Goal: Task Accomplishment & Management: Use online tool/utility

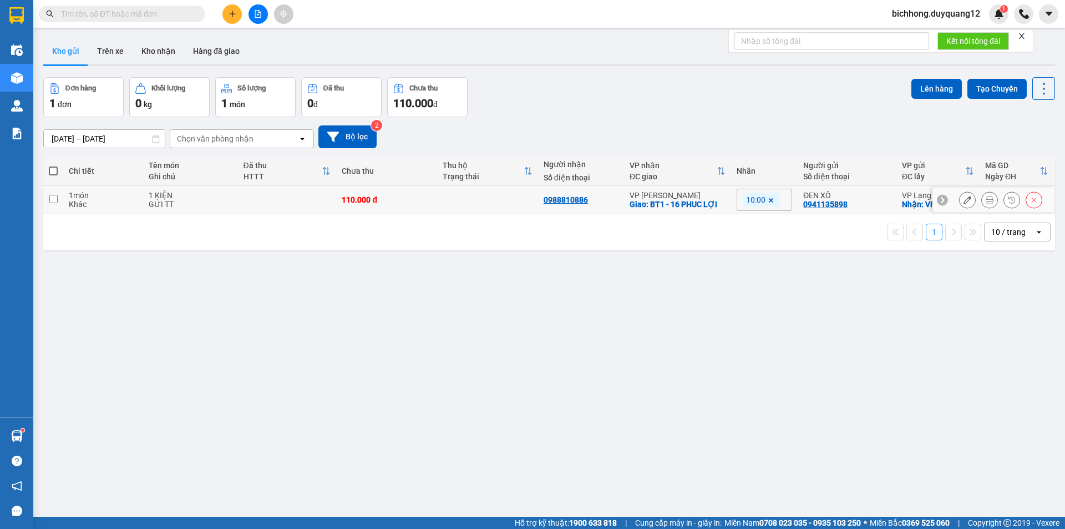
click at [53, 199] on input "checkbox" at bounding box center [53, 199] width 8 height 8
checkbox input "true"
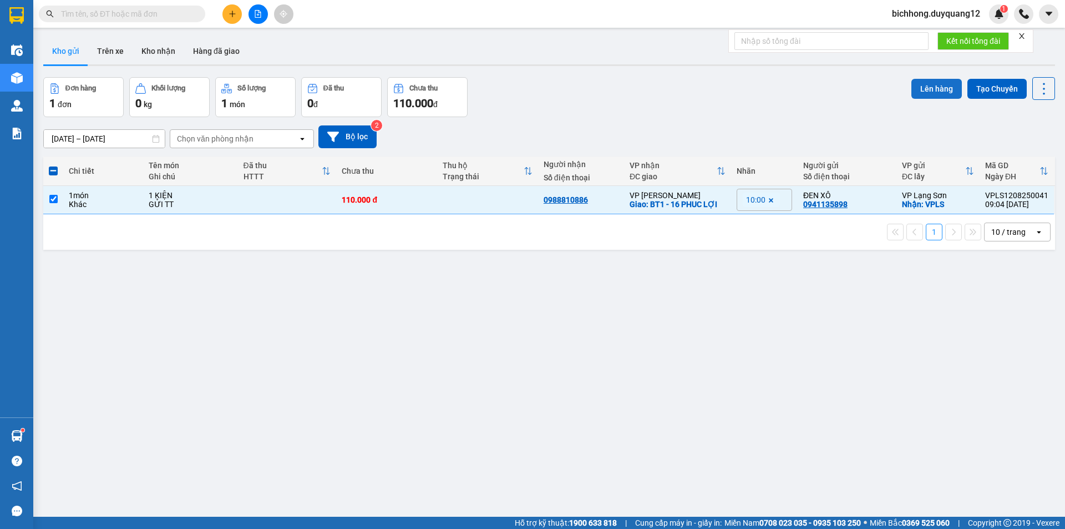
click at [926, 87] on button "Lên hàng" at bounding box center [937, 89] width 50 height 20
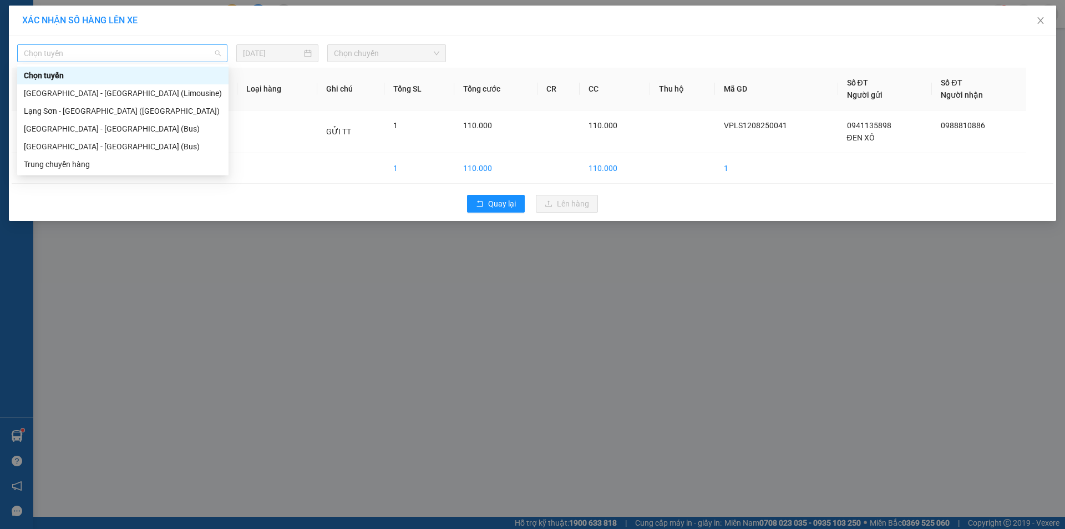
click at [169, 49] on span "Chọn tuyến" at bounding box center [122, 53] width 197 height 17
drag, startPoint x: 97, startPoint y: 147, endPoint x: 189, endPoint y: 130, distance: 93.2
click at [99, 147] on div "[GEOGRAPHIC_DATA] - [GEOGRAPHIC_DATA] (Bus)" at bounding box center [123, 146] width 198 height 12
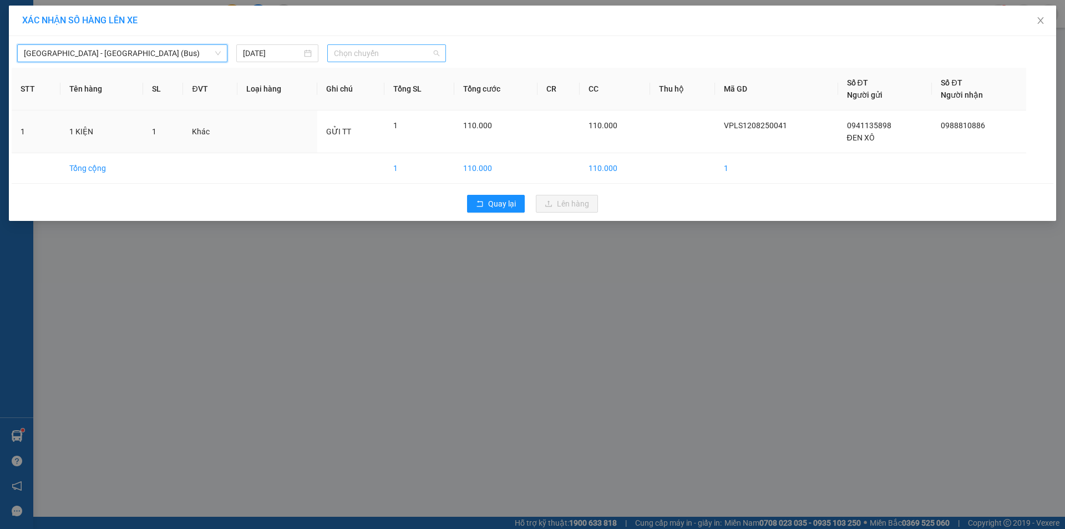
click at [401, 57] on span "Chọn chuyến" at bounding box center [386, 53] width 105 height 17
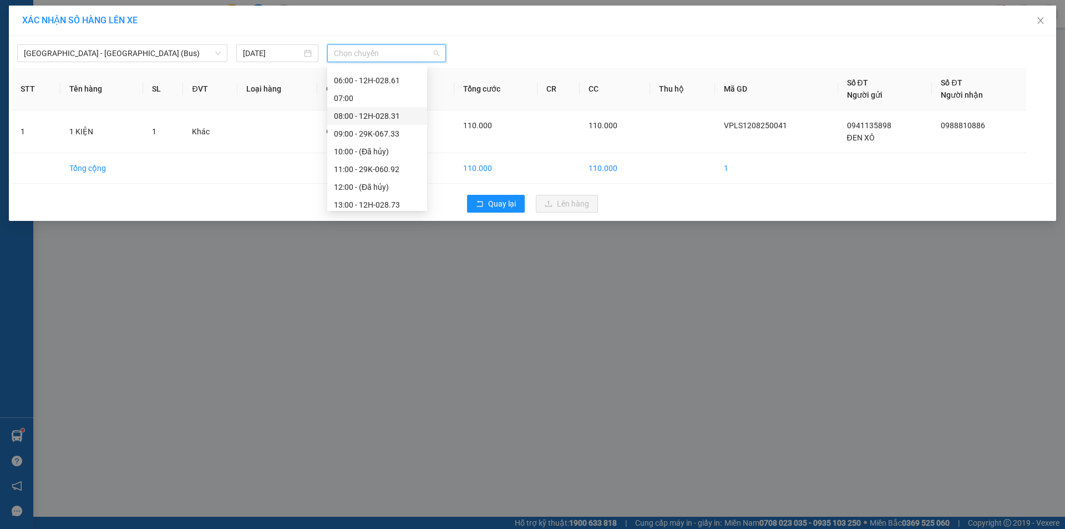
scroll to position [49, 0]
click at [382, 168] on div "11:00 - 29K-060.92" at bounding box center [377, 168] width 87 height 12
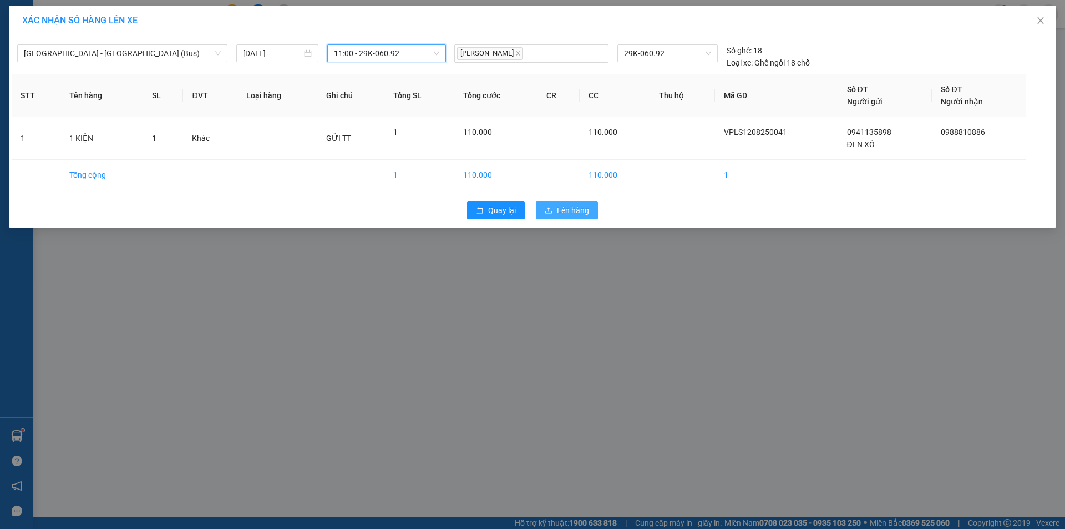
click at [570, 204] on span "Lên hàng" at bounding box center [573, 210] width 32 height 12
